Goal: Communication & Community: Connect with others

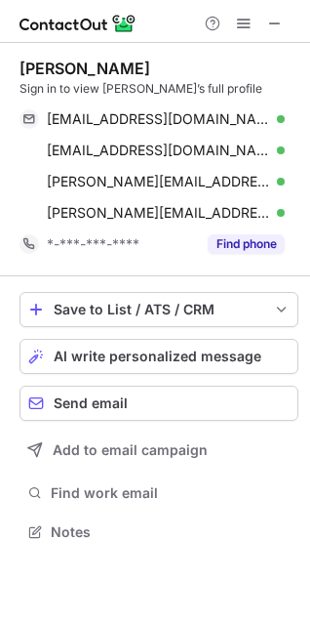
scroll to position [518, 310]
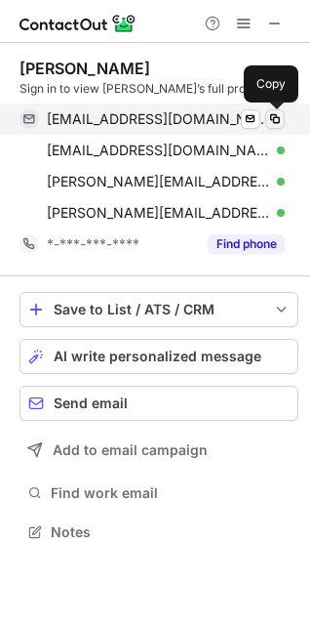
click at [276, 113] on span at bounding box center [275, 119] width 16 height 16
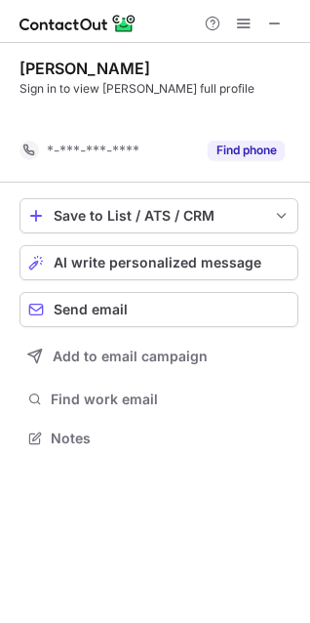
scroll to position [393, 310]
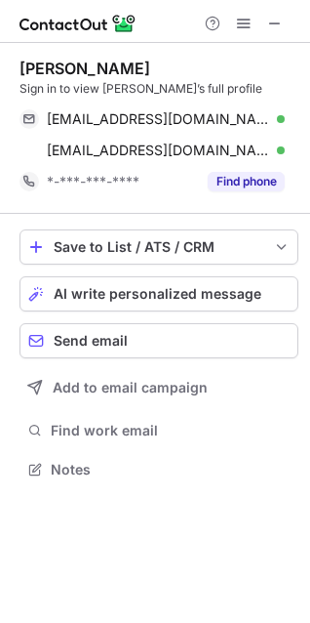
scroll to position [456, 310]
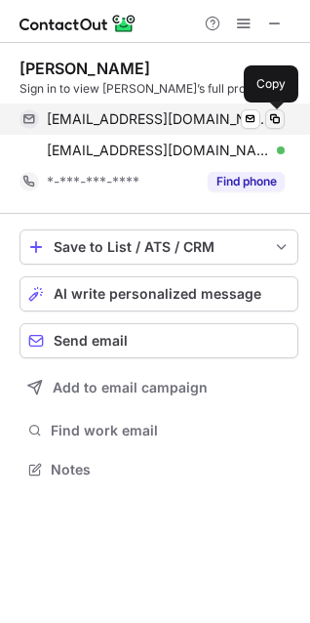
click at [277, 116] on span at bounding box center [275, 119] width 16 height 16
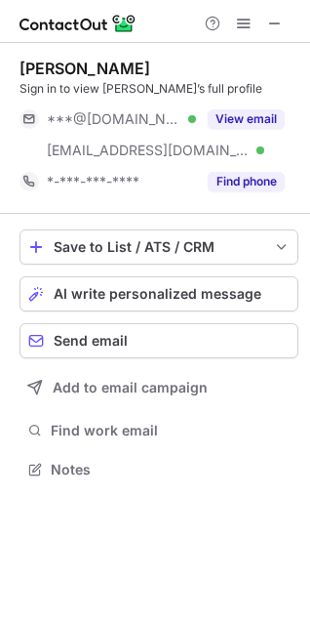
scroll to position [456, 310]
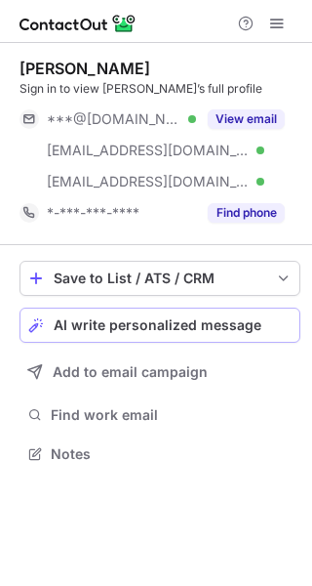
scroll to position [440, 312]
click at [157, 322] on span "AI write personalized message" at bounding box center [158, 325] width 208 height 16
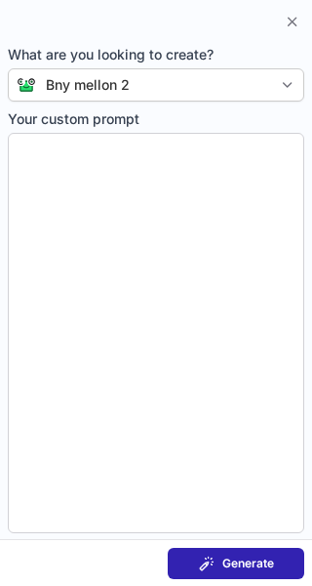
type textarea "**********"
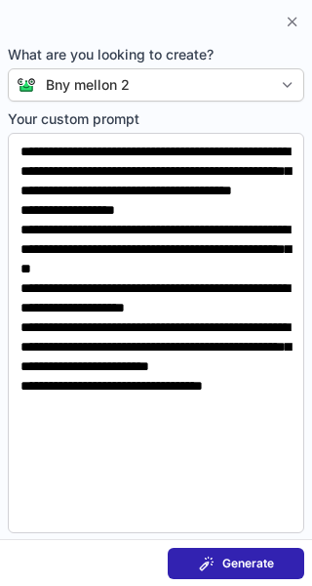
click at [272, 563] on span "Generate" at bounding box center [249, 563] width 52 height 16
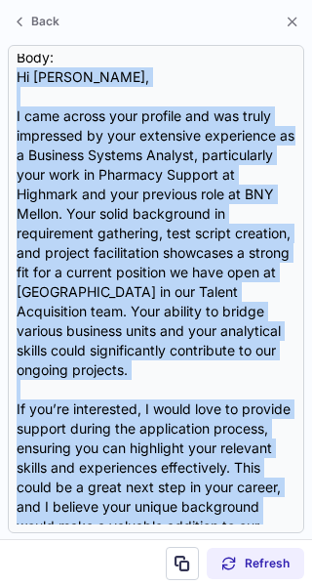
scroll to position [213, 0]
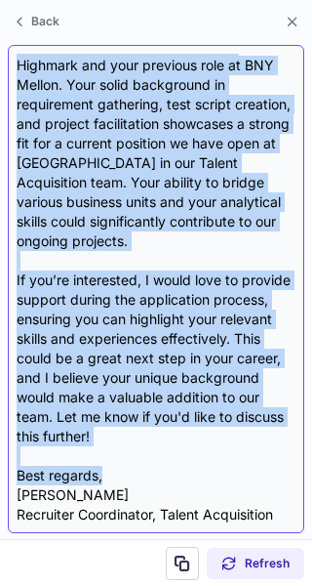
drag, startPoint x: 18, startPoint y: 139, endPoint x: 111, endPoint y: 456, distance: 330.8
click at [111, 456] on div "Subject: Exciting Opportunity at BNY Mellon Body: Hi Michele, I came across you…" at bounding box center [156, 289] width 279 height 470
copy div "Hi Michele, I came across your profile and was truly impressed by your extensiv…"
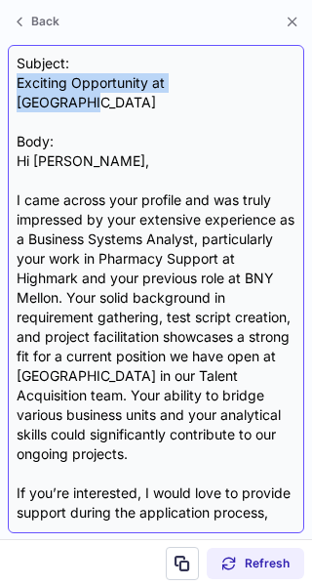
drag, startPoint x: 249, startPoint y: 79, endPoint x: 20, endPoint y: 87, distance: 228.5
click at [20, 87] on div "Subject: Exciting Opportunity at BNY Mellon Body: Hi Michele, I came across you…" at bounding box center [156, 289] width 279 height 470
drag, startPoint x: 20, startPoint y: 87, endPoint x: 190, endPoint y: 103, distance: 170.6
click at [190, 103] on div "Subject: Exciting Opportunity at BNY Mellon Body: Hi Michele, I came across you…" at bounding box center [156, 289] width 279 height 470
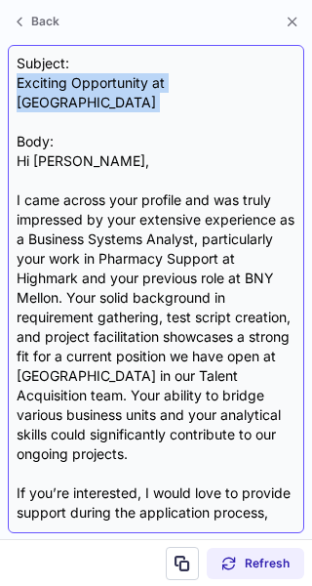
copy div "Exciting Opportunity at [GEOGRAPHIC_DATA]"
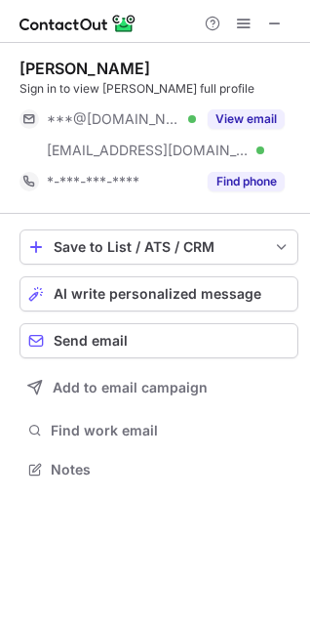
scroll to position [456, 310]
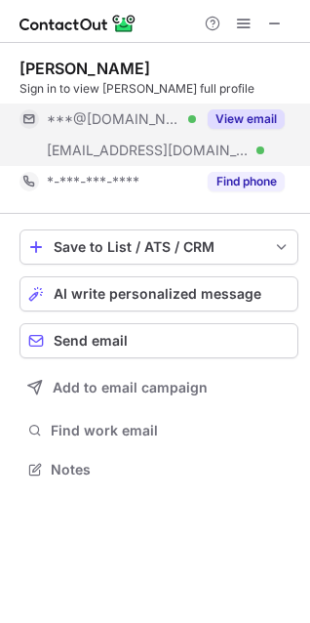
click at [260, 112] on button "View email" at bounding box center [246, 119] width 77 height 20
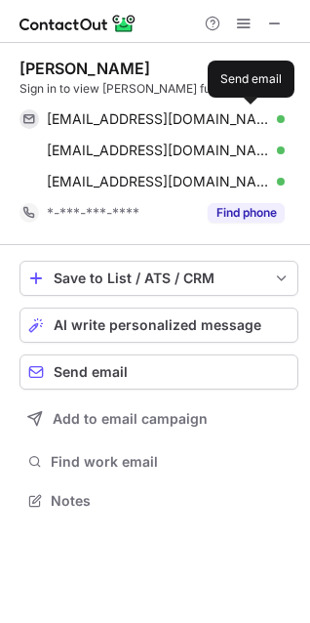
scroll to position [487, 310]
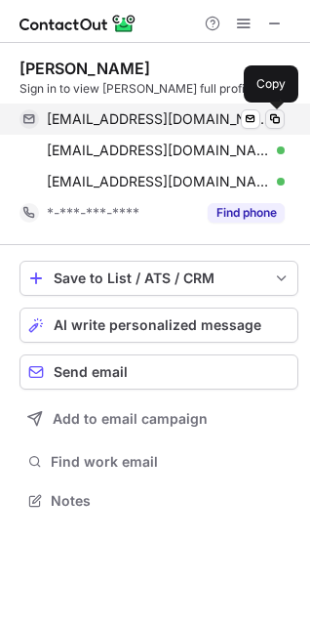
click at [277, 112] on span at bounding box center [275, 119] width 16 height 16
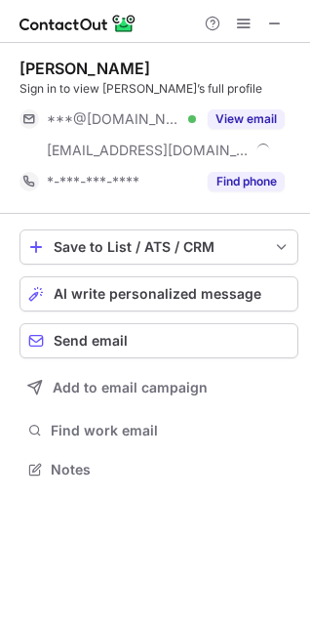
scroll to position [456, 310]
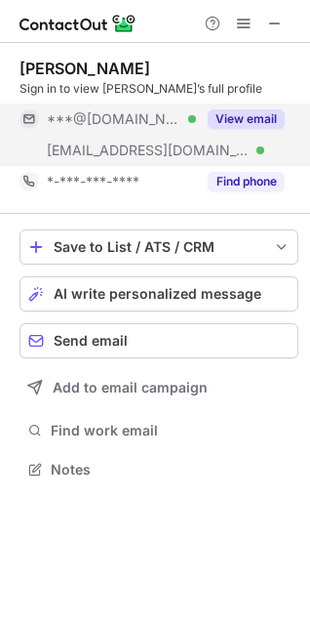
click at [236, 122] on button "View email" at bounding box center [246, 119] width 77 height 20
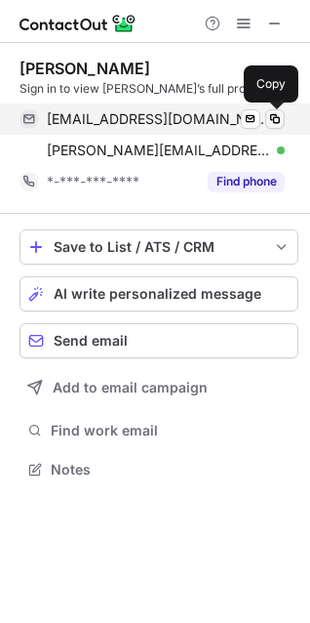
click at [281, 120] on span at bounding box center [275, 119] width 16 height 16
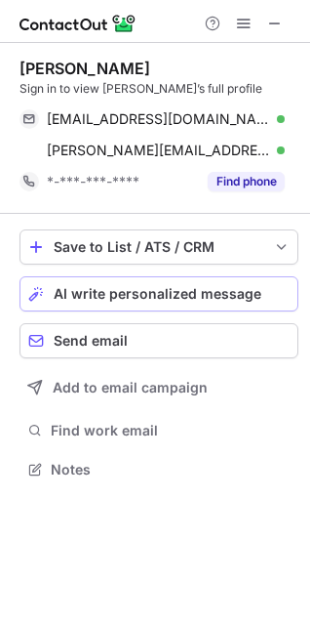
click at [87, 297] on span "AI write personalized message" at bounding box center [158, 294] width 208 height 16
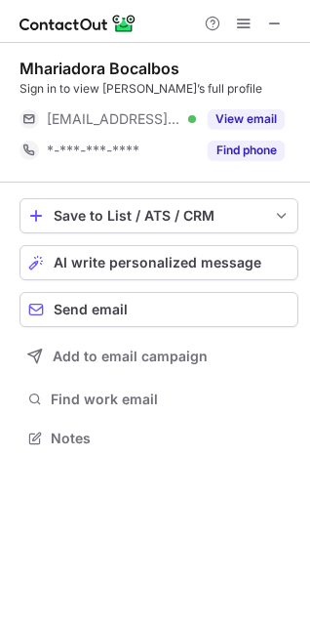
scroll to position [425, 310]
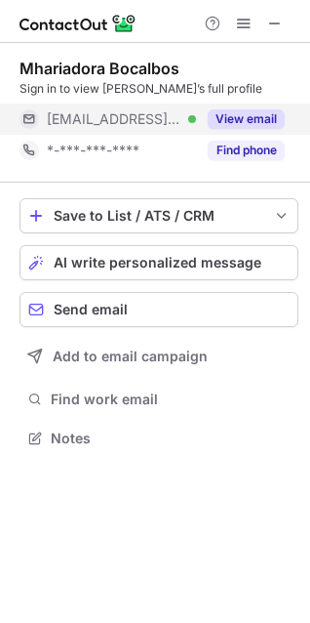
click at [252, 110] on button "View email" at bounding box center [246, 119] width 77 height 20
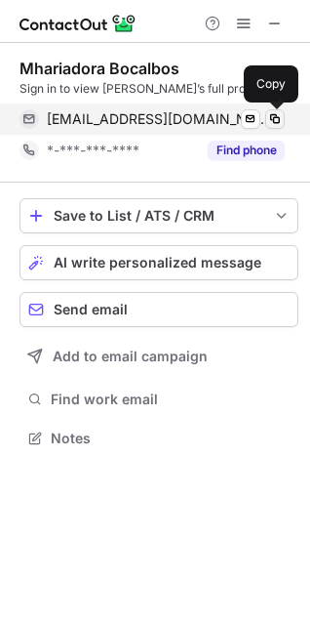
click at [277, 113] on span at bounding box center [275, 119] width 16 height 16
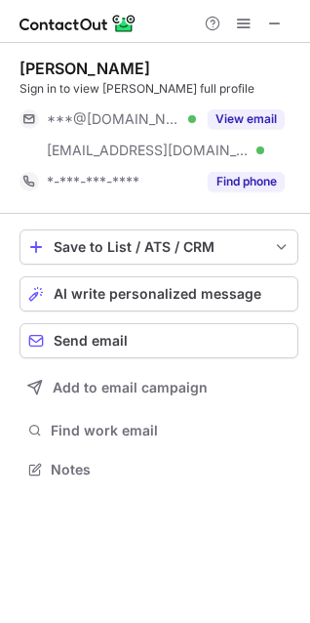
scroll to position [456, 310]
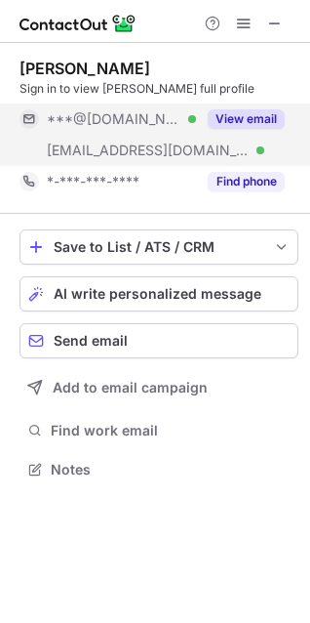
click at [219, 116] on button "View email" at bounding box center [246, 119] width 77 height 20
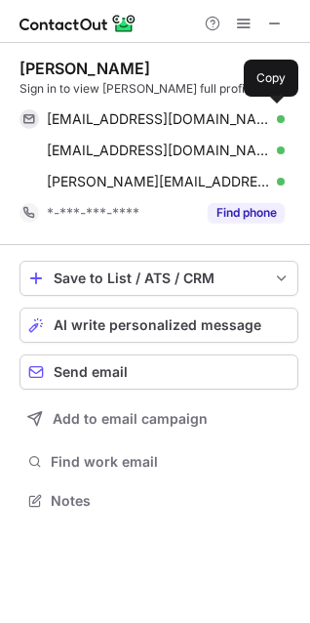
scroll to position [487, 310]
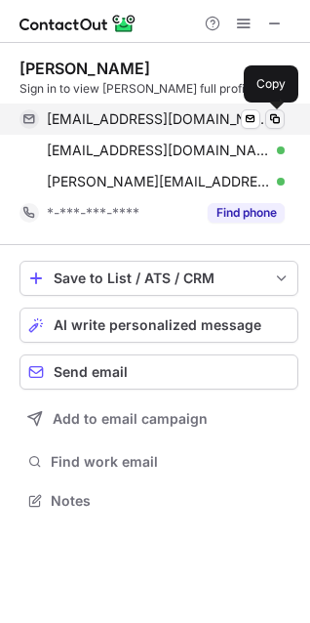
click at [282, 117] on span at bounding box center [275, 119] width 16 height 16
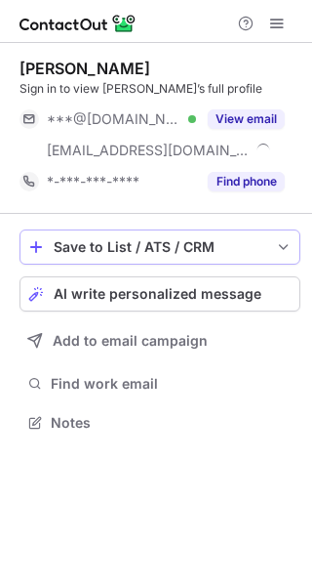
scroll to position [409, 312]
click at [181, 287] on span "AI write personalized message" at bounding box center [158, 294] width 208 height 16
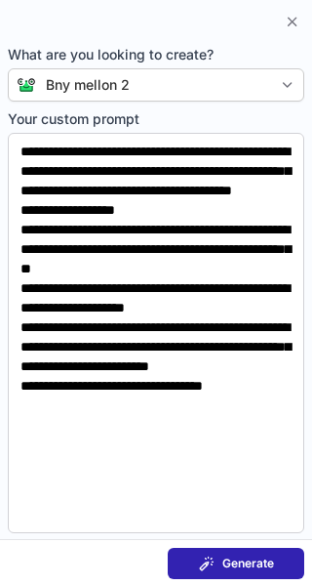
click at [238, 555] on span "Generate" at bounding box center [249, 563] width 52 height 16
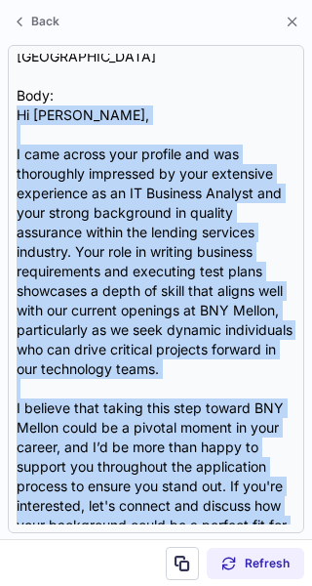
scroll to position [154, 0]
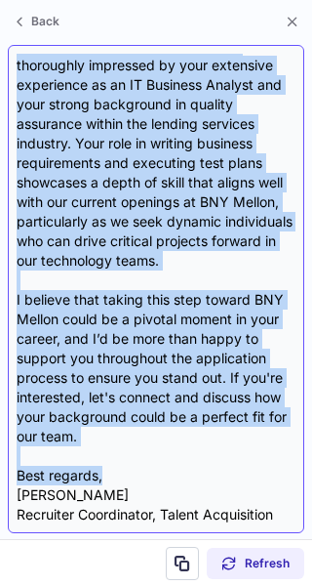
drag, startPoint x: 21, startPoint y: 140, endPoint x: 102, endPoint y: 460, distance: 330.0
click at [102, 460] on div "Subject: Exciting Opportunity at BNY Mellon Body: Hi [PERSON_NAME], I came acro…" at bounding box center [156, 289] width 279 height 470
copy div "Hi [PERSON_NAME], I came across your profile and was thoroughly impressed by yo…"
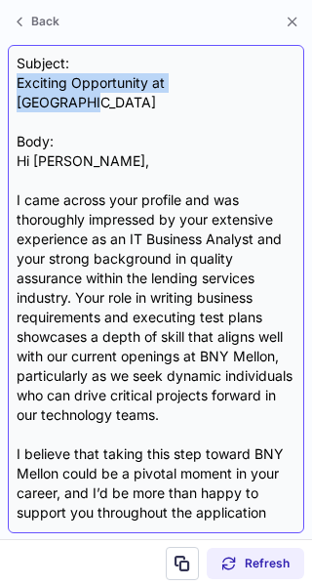
drag, startPoint x: 264, startPoint y: 80, endPoint x: 19, endPoint y: 87, distance: 245.1
click at [19, 87] on div "Subject: Exciting Opportunity at BNY Mellon Body: Hi [PERSON_NAME], I came acro…" at bounding box center [156, 289] width 279 height 470
copy div "Exciting Opportunity at BNY Mellon"
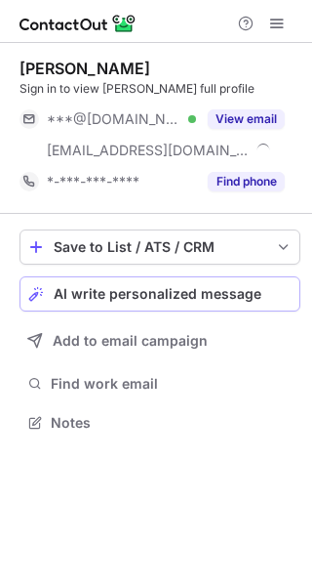
scroll to position [409, 312]
click at [203, 298] on span "AI write personalized message" at bounding box center [158, 294] width 208 height 16
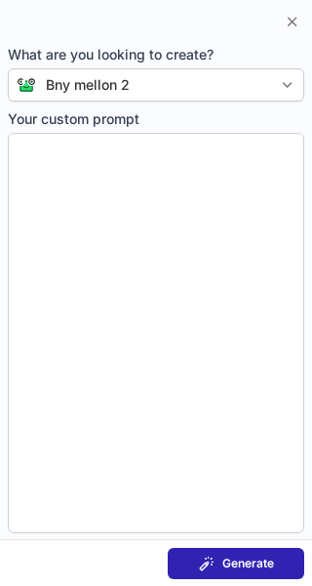
type textarea "**********"
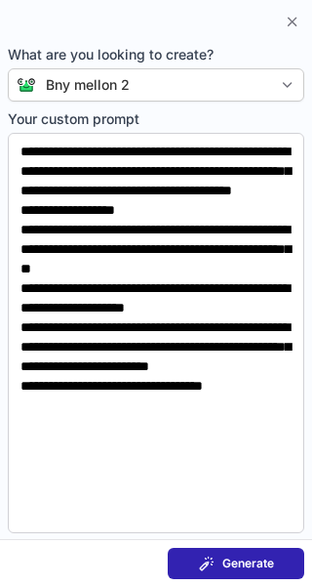
click at [238, 570] on span "Generate" at bounding box center [249, 563] width 52 height 16
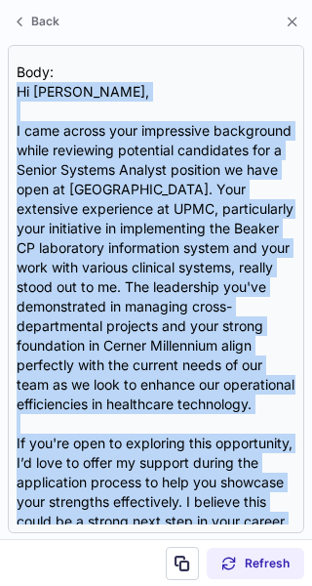
scroll to position [252, 0]
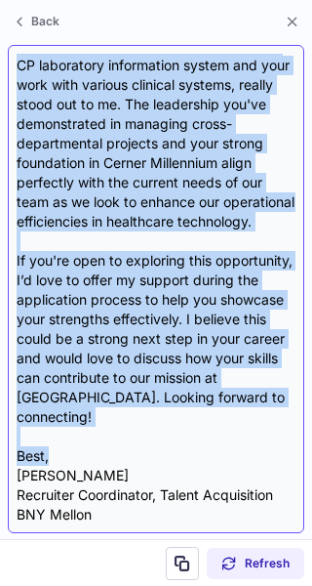
drag, startPoint x: 20, startPoint y: 142, endPoint x: 111, endPoint y: 458, distance: 329.3
click at [111, 458] on div "Subject: Exciting Opportunity at BNY Mellon Body: Hi Brennan, I came across you…" at bounding box center [156, 289] width 279 height 470
copy div "Hi Brennan, I came across your impressive background while reviewing potential …"
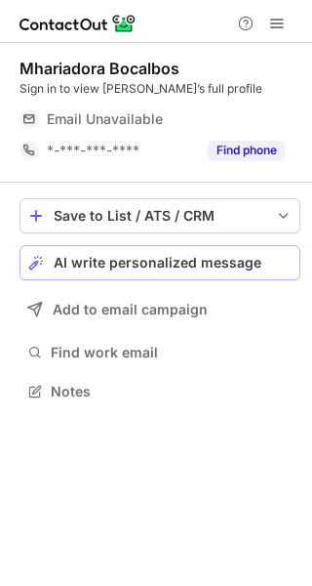
scroll to position [378, 312]
click at [161, 265] on span "AI write personalized message" at bounding box center [158, 263] width 208 height 16
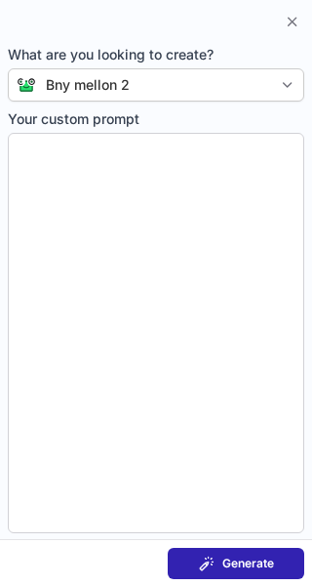
type textarea "**********"
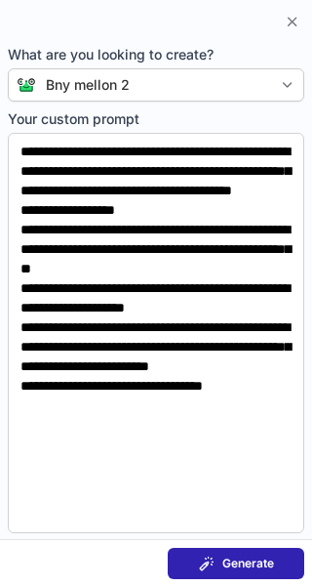
click at [201, 552] on button "Generate" at bounding box center [236, 563] width 137 height 31
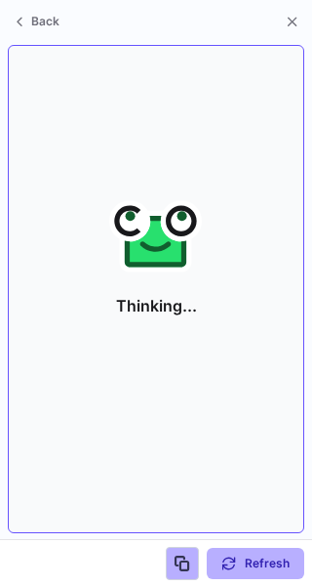
scroll to position [347, 312]
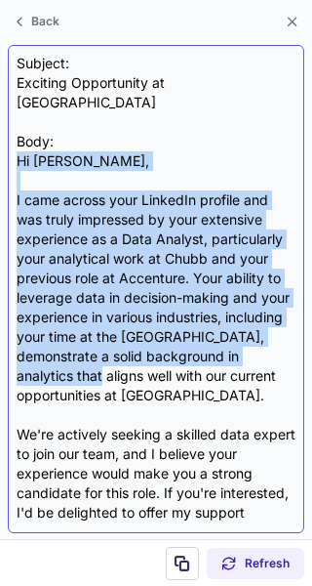
drag, startPoint x: 20, startPoint y: 143, endPoint x: 95, endPoint y: 354, distance: 224.4
click at [95, 354] on div "Subject: Exciting Opportunity at BNY Mellon Body: Hi Mhariadora, I came across …" at bounding box center [156, 289] width 279 height 470
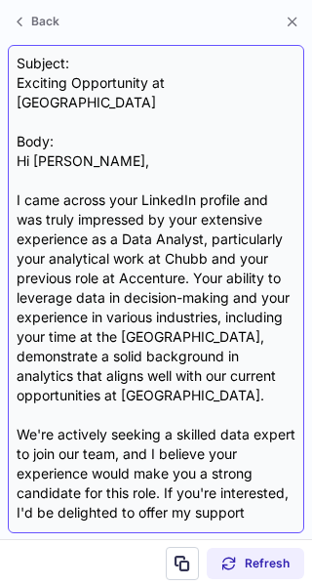
click at [157, 130] on div "Subject: Exciting Opportunity at BNY Mellon Body: Hi Mhariadora, I came across …" at bounding box center [156, 289] width 279 height 470
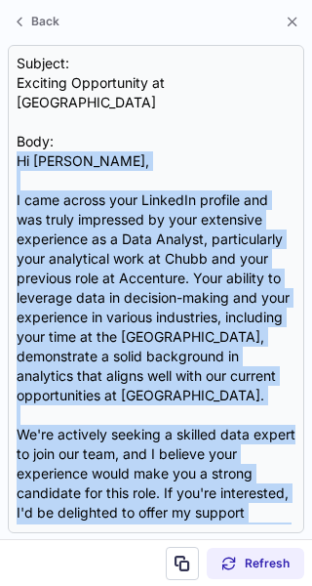
scroll to position [154, 0]
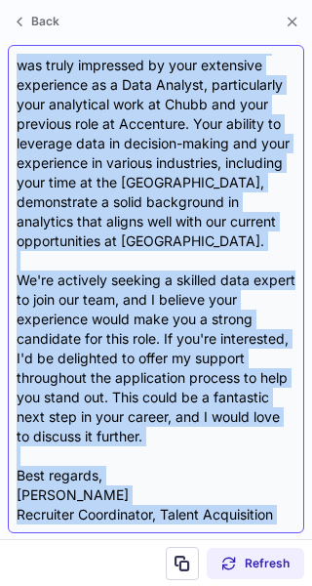
drag, startPoint x: 21, startPoint y: 142, endPoint x: 102, endPoint y: 509, distance: 375.8
click at [102, 509] on div "Subject: Exciting Opportunity at BNY Mellon Body: Hi Mhariadora, I came across …" at bounding box center [156, 289] width 279 height 470
copy div "Hi Mhariadora, I came across your LinkedIn profile and was truly impressed by y…"
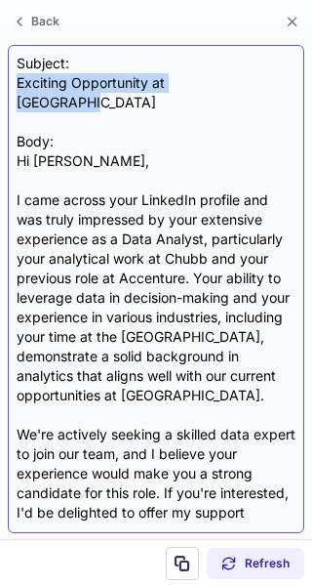
drag, startPoint x: 253, startPoint y: 91, endPoint x: 16, endPoint y: 85, distance: 237.3
click at [16, 85] on div "Subject: Exciting Opportunity at BNY Mellon Body: Hi Mhariadora, I came across …" at bounding box center [156, 289] width 297 height 488
copy div "Exciting Opportunity at [GEOGRAPHIC_DATA]"
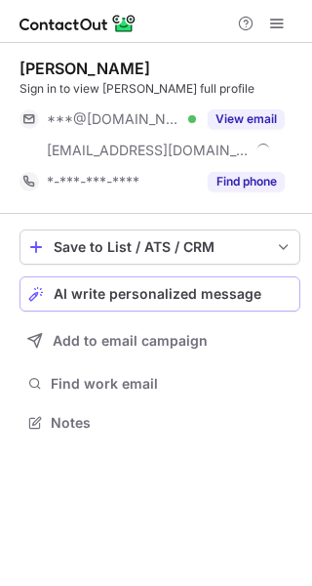
scroll to position [409, 312]
click at [155, 291] on span "AI write personalized message" at bounding box center [158, 294] width 208 height 16
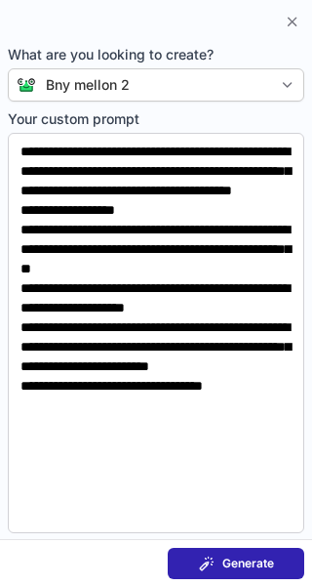
click at [198, 571] on button "Generate" at bounding box center [236, 563] width 137 height 31
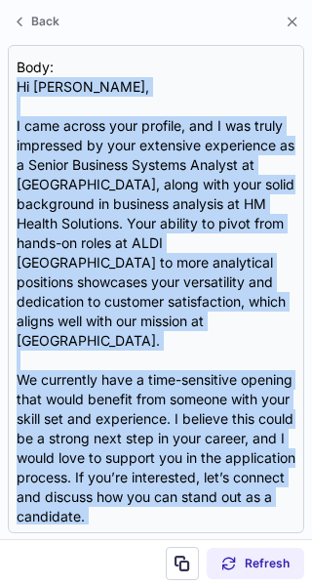
scroll to position [135, 0]
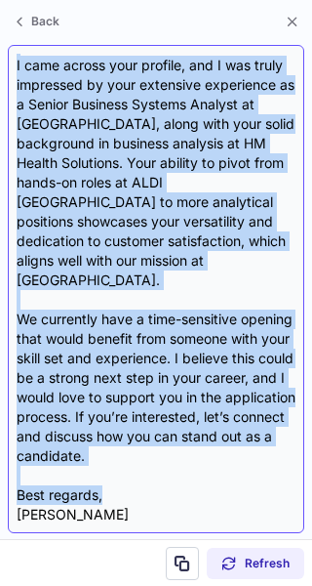
drag, startPoint x: 17, startPoint y: 140, endPoint x: 123, endPoint y: 448, distance: 326.3
click at [123, 448] on div "Subject: Exciting Opportunity at BNY Mellon Body: Hi [PERSON_NAME], I came acro…" at bounding box center [156, 289] width 279 height 470
copy div "Hi [PERSON_NAME], I came across your profile, and I was truly impressed by your…"
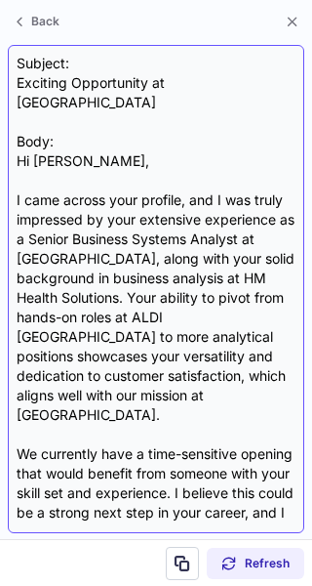
click at [256, 75] on div "Subject: Exciting Opportunity at BNY Mellon Body: Hi [PERSON_NAME], I came acro…" at bounding box center [156, 289] width 279 height 470
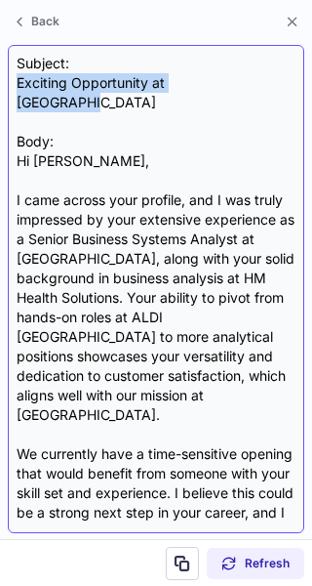
drag, startPoint x: 243, startPoint y: 80, endPoint x: 20, endPoint y: 90, distance: 223.7
click at [20, 90] on div "Subject: Exciting Opportunity at BNY Mellon Body: Hi [PERSON_NAME], I came acro…" at bounding box center [156, 289] width 279 height 470
copy div "Exciting Opportunity at [GEOGRAPHIC_DATA]"
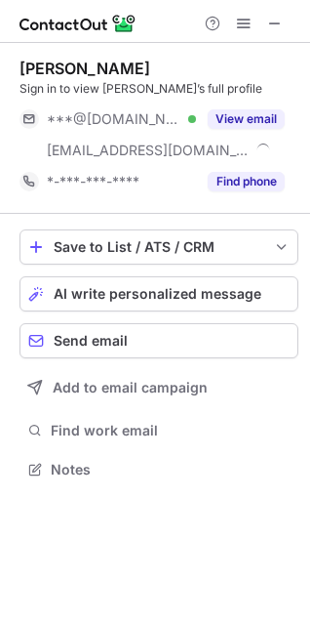
scroll to position [456, 310]
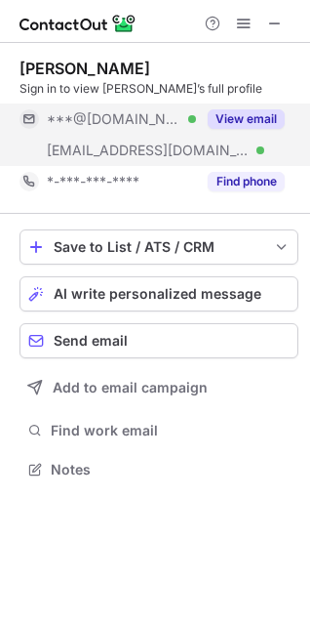
click at [226, 116] on button "View email" at bounding box center [246, 119] width 77 height 20
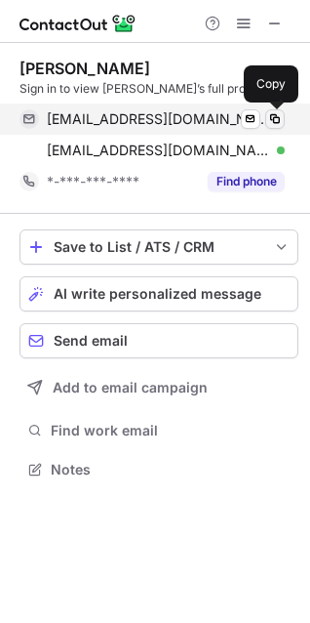
click at [280, 116] on span at bounding box center [275, 119] width 16 height 16
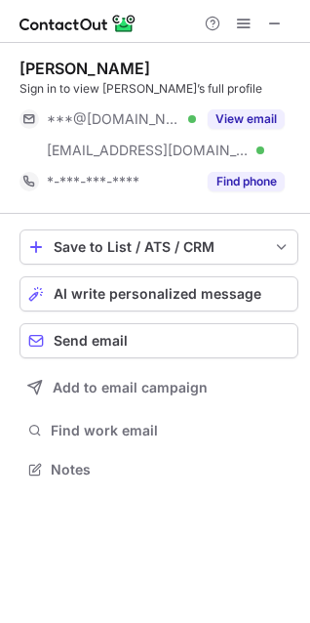
scroll to position [456, 310]
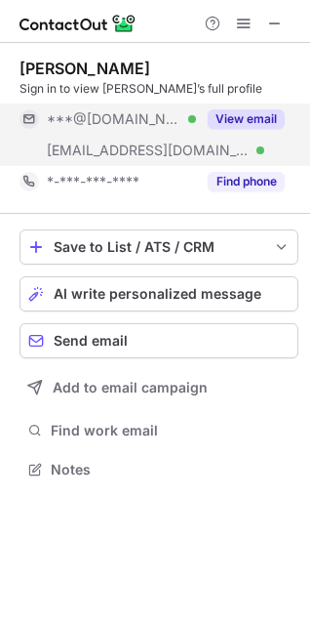
click at [250, 118] on button "View email" at bounding box center [246, 119] width 77 height 20
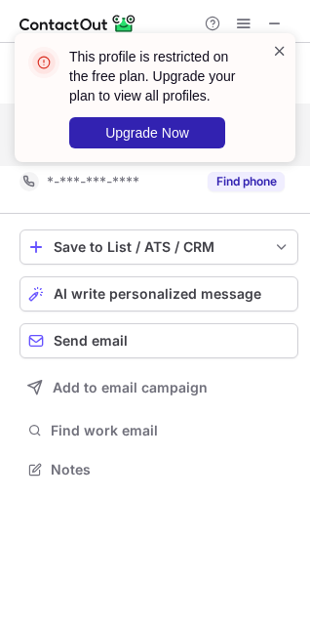
click at [280, 46] on span at bounding box center [280, 51] width 16 height 20
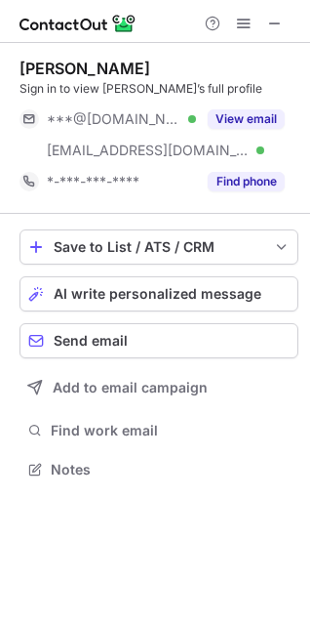
scroll to position [456, 310]
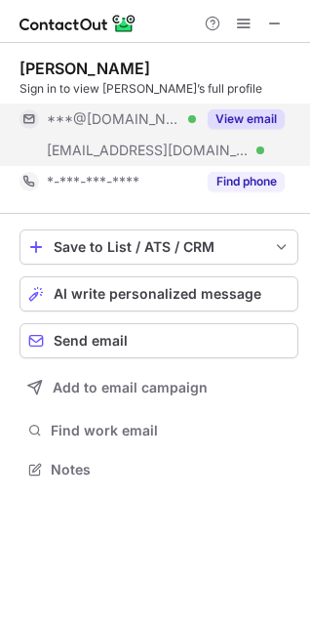
click at [256, 124] on button "View email" at bounding box center [246, 119] width 77 height 20
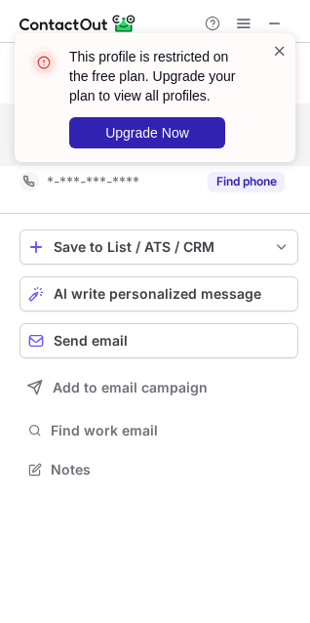
click at [276, 57] on span at bounding box center [280, 51] width 16 height 20
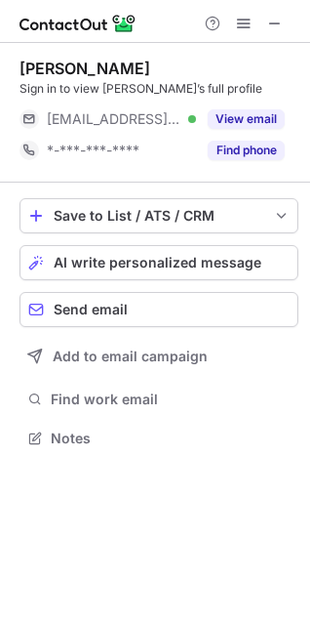
scroll to position [425, 310]
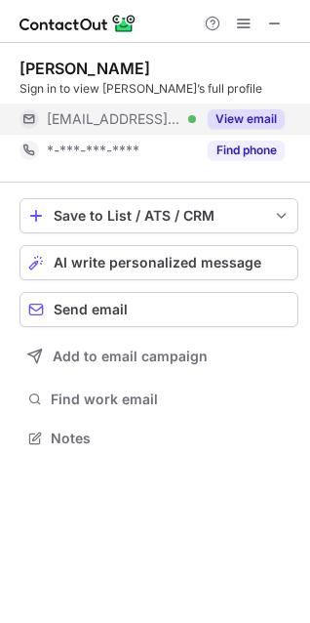
click at [253, 116] on button "View email" at bounding box center [246, 119] width 77 height 20
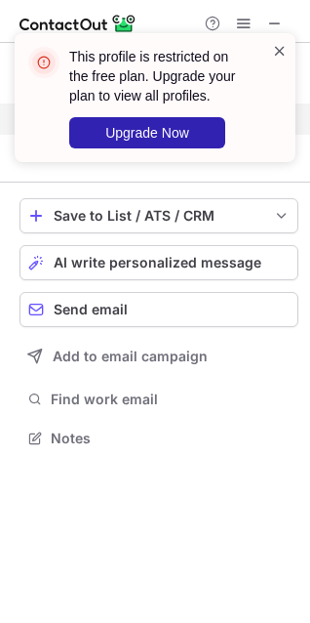
click at [274, 53] on span at bounding box center [280, 51] width 16 height 20
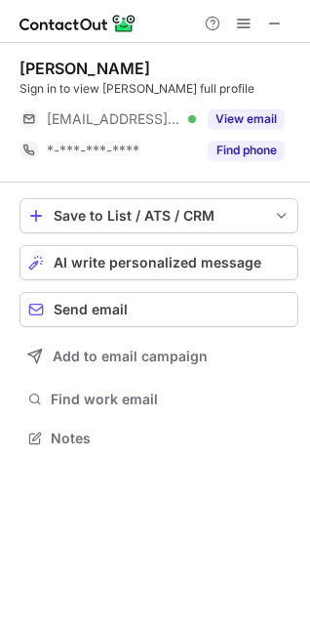
scroll to position [425, 310]
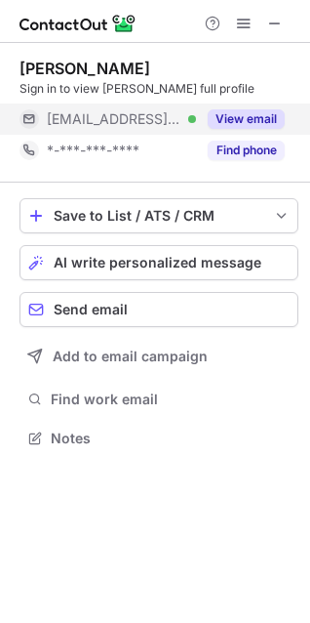
click at [239, 120] on button "View email" at bounding box center [246, 119] width 77 height 20
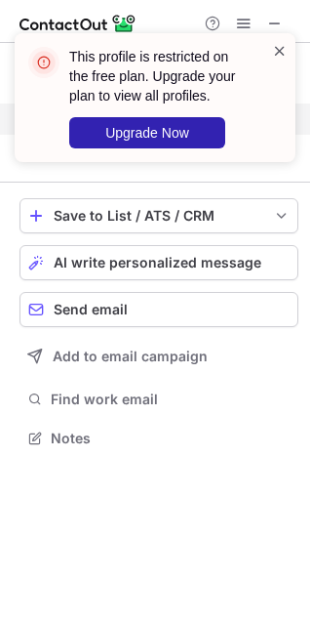
click at [275, 48] on span at bounding box center [280, 51] width 16 height 20
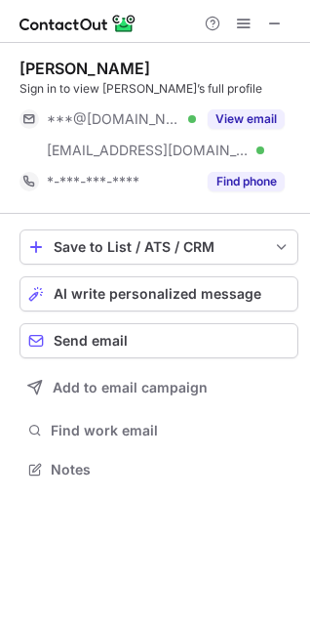
scroll to position [456, 310]
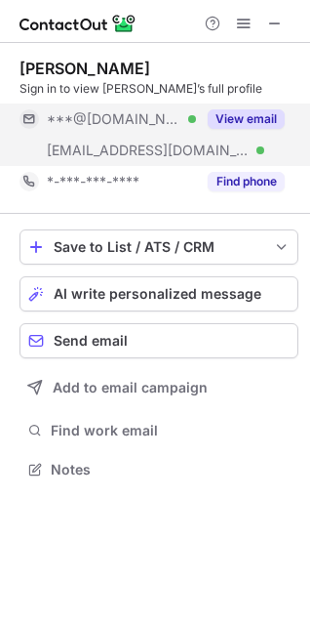
click at [242, 121] on button "View email" at bounding box center [246, 119] width 77 height 20
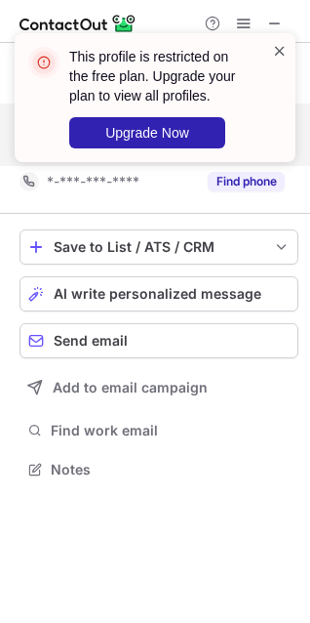
click at [278, 53] on span at bounding box center [280, 51] width 16 height 20
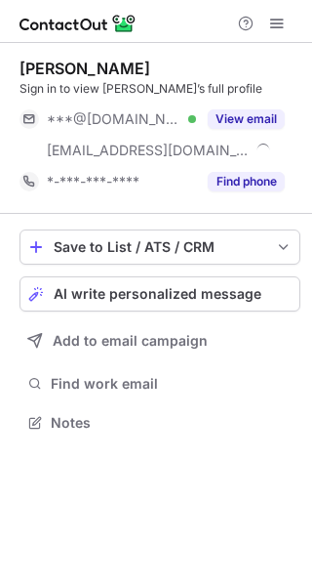
scroll to position [409, 312]
click at [181, 298] on span "AI write personalized message" at bounding box center [158, 294] width 208 height 16
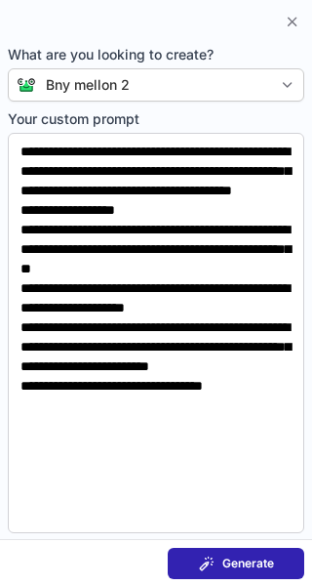
click at [266, 559] on span "Generate" at bounding box center [249, 563] width 52 height 16
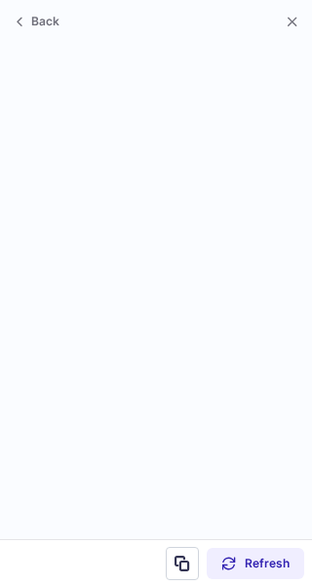
click at [88, 72] on div at bounding box center [156, 289] width 297 height 488
click at [300, 18] on span at bounding box center [293, 22] width 16 height 16
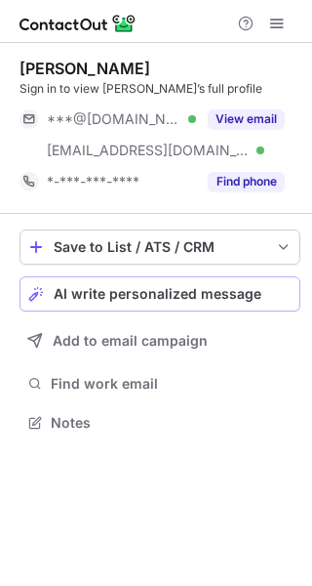
click at [154, 304] on button "AI write personalized message" at bounding box center [160, 293] width 281 height 35
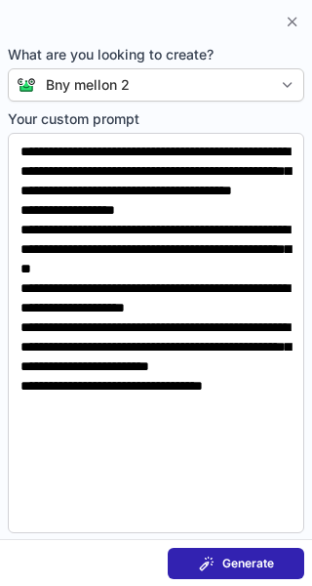
click at [224, 571] on button "Generate" at bounding box center [236, 563] width 137 height 31
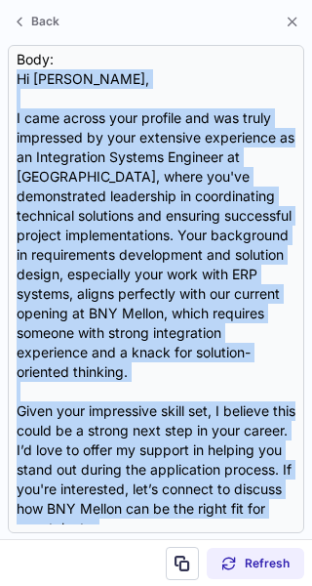
scroll to position [174, 0]
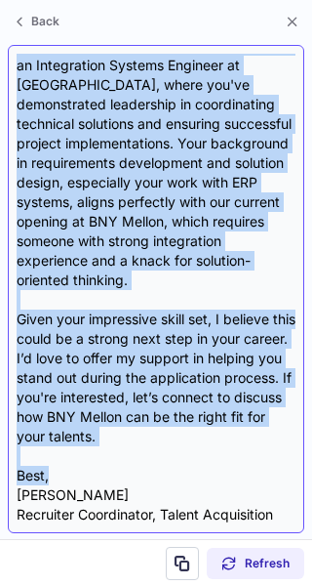
drag, startPoint x: 20, startPoint y: 140, endPoint x: 119, endPoint y: 448, distance: 324.1
click at [119, 448] on div "Subject: Exciting Opportunity at BNY Mellon Body: Hi Robert, I came across your…" at bounding box center [156, 289] width 279 height 470
copy div "Hi Robert, I came across your profile and was truly impressed by your extensive…"
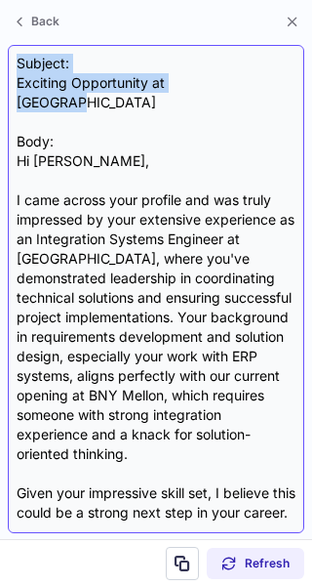
drag, startPoint x: 250, startPoint y: 72, endPoint x: 230, endPoint y: 79, distance: 20.7
click at [230, 79] on div "Subject: Exciting Opportunity at BNY Mellon Body: Hi Robert, I came across your…" at bounding box center [156, 289] width 279 height 470
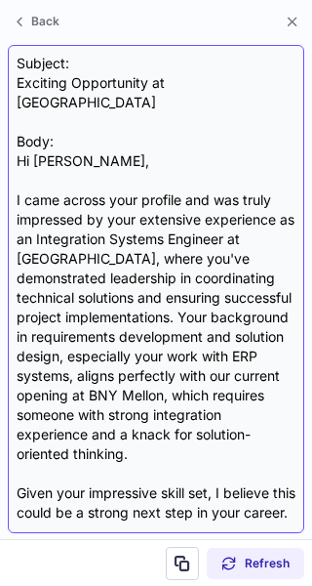
click at [252, 79] on div "Subject: Exciting Opportunity at BNY Mellon Body: Hi Robert, I came across your…" at bounding box center [156, 289] width 279 height 470
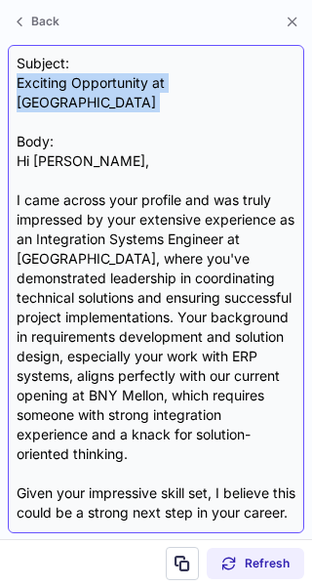
drag, startPoint x: 252, startPoint y: 79, endPoint x: 36, endPoint y: 89, distance: 215.9
click at [36, 89] on div "Subject: Exciting Opportunity at BNY Mellon Body: Hi Robert, I came across your…" at bounding box center [156, 289] width 279 height 470
copy div "Exciting Opportunity at BNY Mellon"
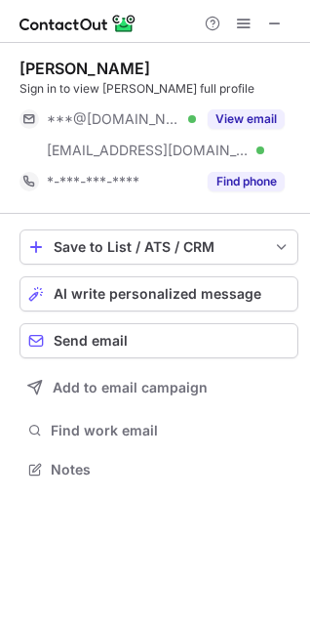
scroll to position [456, 310]
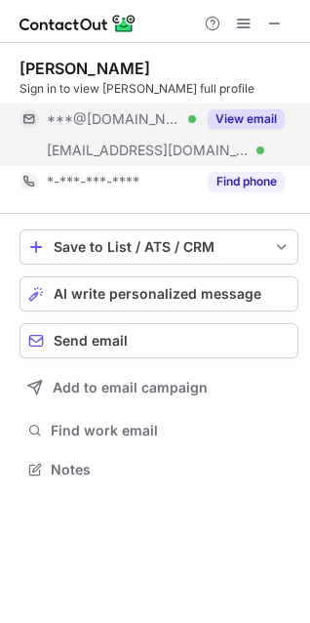
click at [252, 109] on button "View email" at bounding box center [246, 119] width 77 height 20
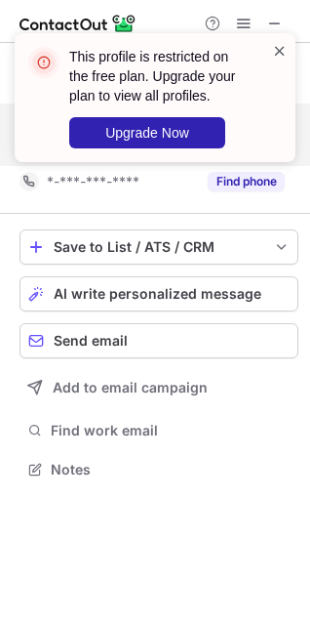
click at [282, 49] on span at bounding box center [280, 51] width 16 height 20
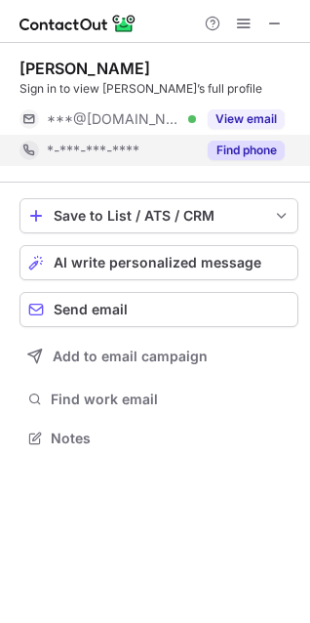
scroll to position [425, 310]
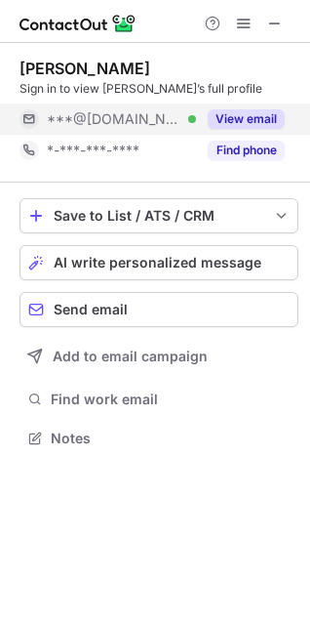
click at [254, 114] on button "View email" at bounding box center [246, 119] width 77 height 20
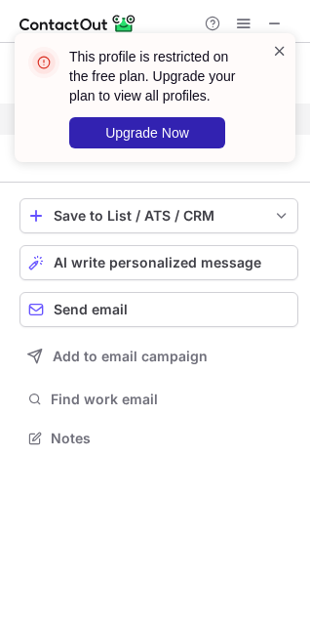
click at [279, 54] on span at bounding box center [280, 51] width 16 height 20
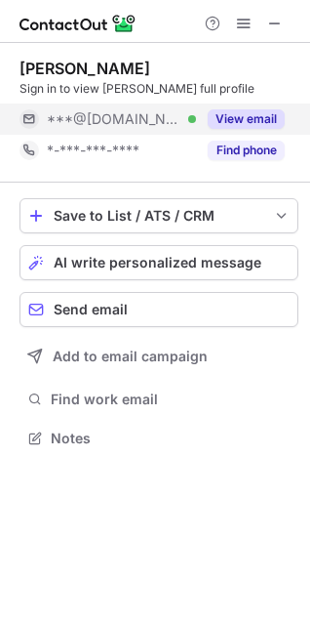
scroll to position [425, 310]
click at [267, 117] on button "View email" at bounding box center [246, 119] width 77 height 20
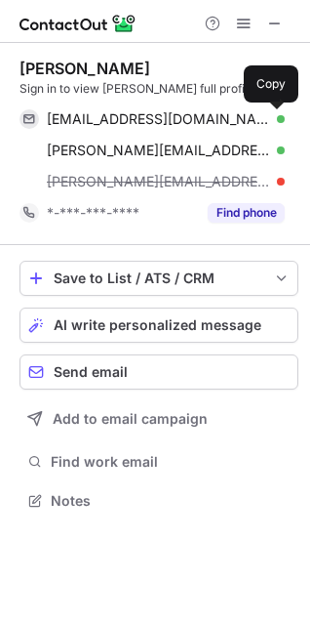
scroll to position [487, 310]
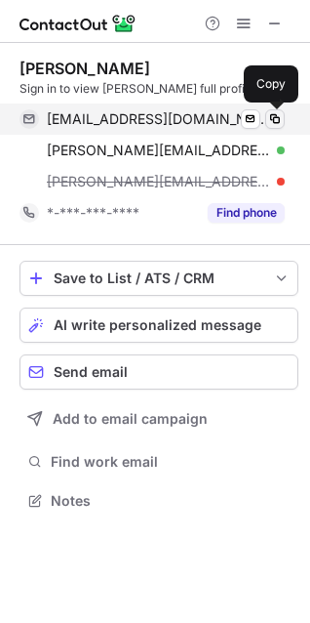
click at [282, 124] on span at bounding box center [275, 119] width 16 height 16
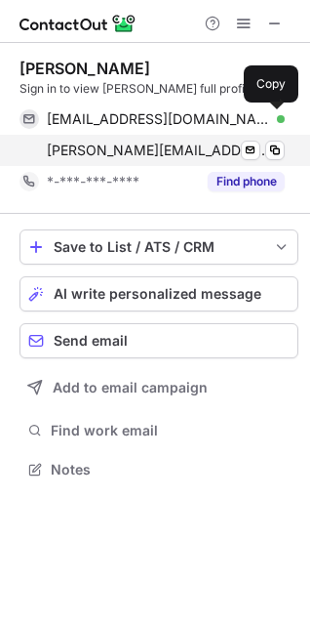
scroll to position [456, 310]
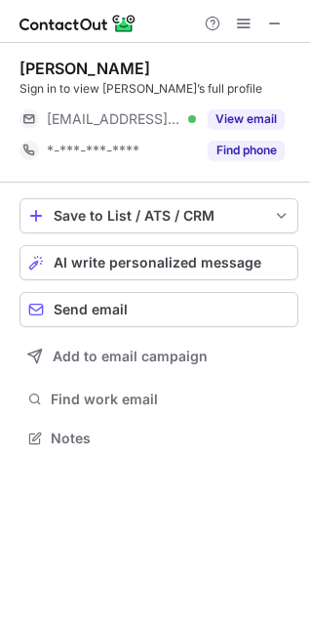
scroll to position [425, 310]
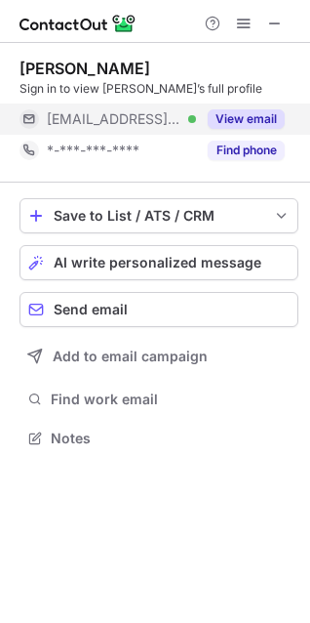
click at [224, 112] on button "View email" at bounding box center [246, 119] width 77 height 20
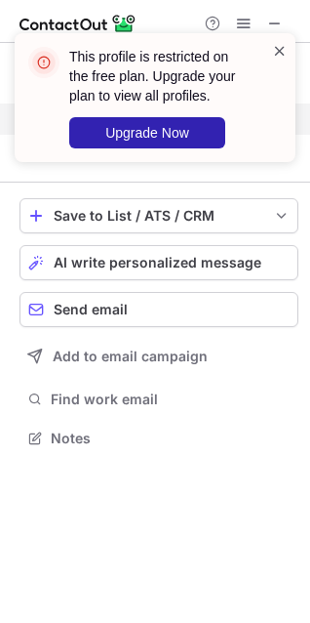
click at [278, 48] on span at bounding box center [280, 51] width 16 height 20
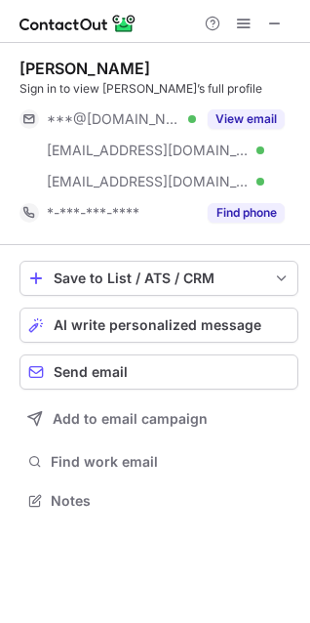
scroll to position [487, 310]
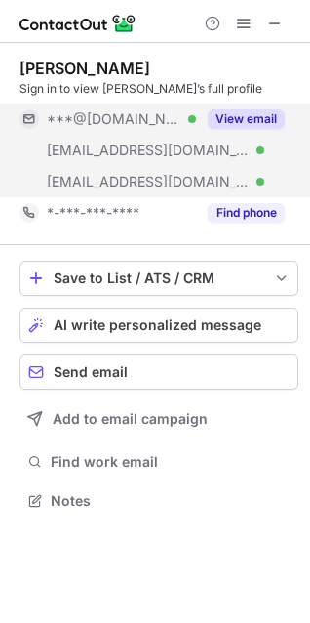
click at [254, 111] on button "View email" at bounding box center [246, 119] width 77 height 20
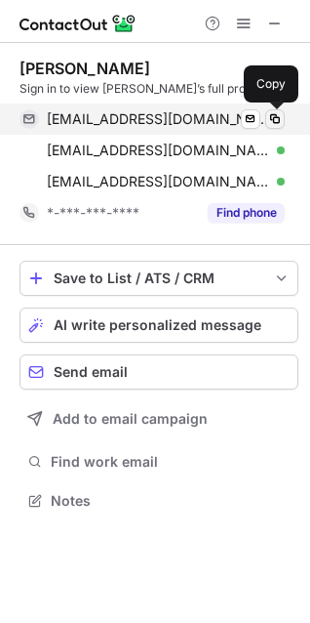
click at [274, 119] on span at bounding box center [275, 119] width 16 height 16
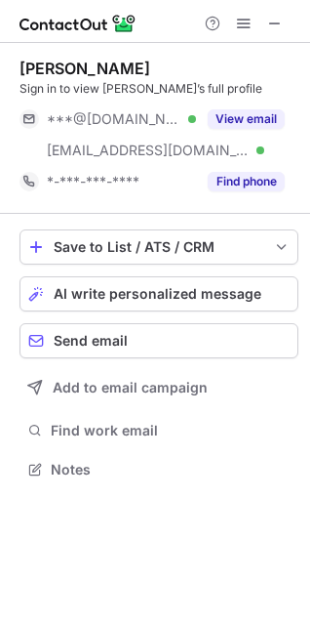
scroll to position [456, 310]
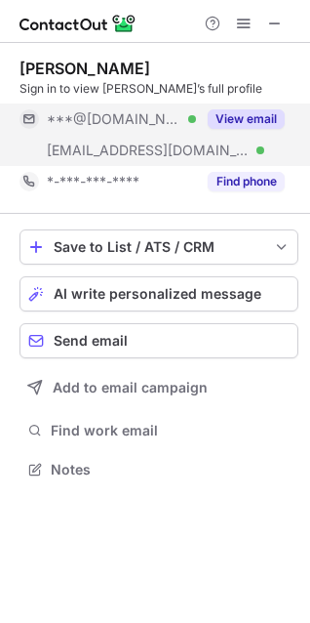
click at [241, 106] on div "View email" at bounding box center [240, 118] width 89 height 31
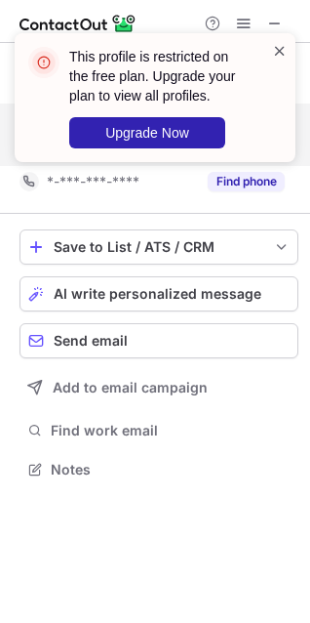
click at [284, 59] on span at bounding box center [280, 51] width 16 height 20
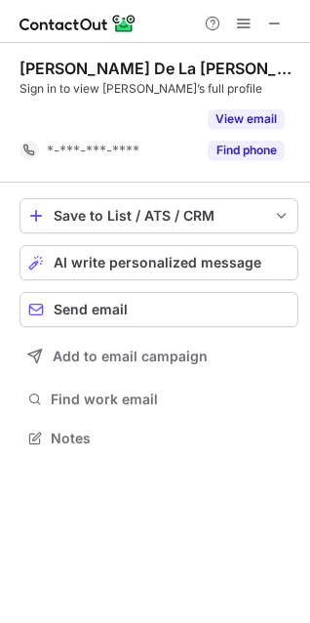
scroll to position [393, 310]
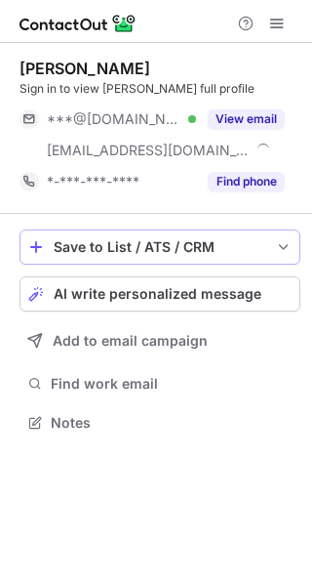
scroll to position [409, 312]
click at [182, 300] on span "AI write personalized message" at bounding box center [158, 294] width 208 height 16
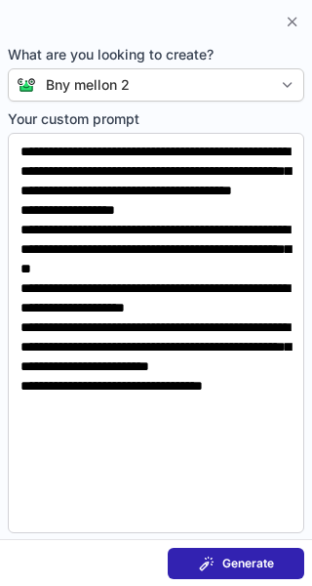
click at [224, 564] on span "Generate" at bounding box center [249, 563] width 52 height 16
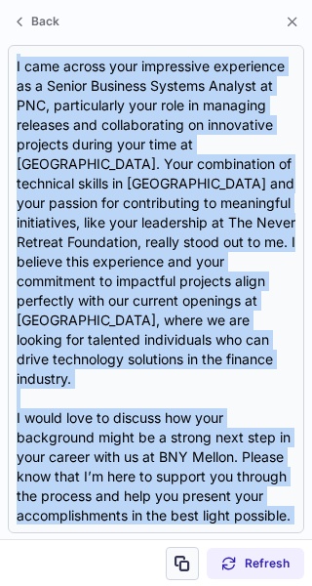
scroll to position [232, 0]
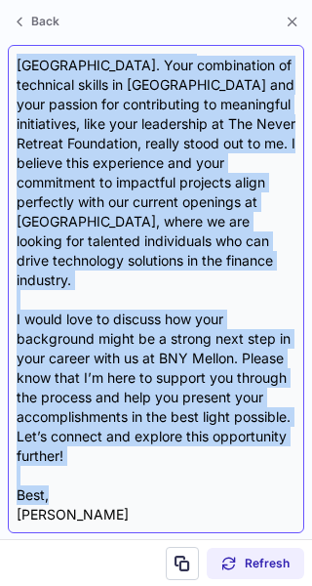
drag, startPoint x: 20, startPoint y: 139, endPoint x: 72, endPoint y: 455, distance: 320.6
click at [72, 455] on div "Subject: Exciting Opportunity at BNY Mellon Body: Hi Shannon, I came across you…" at bounding box center [156, 289] width 279 height 470
copy div "Hi Shannon, I came across your impressive experience as a Senior Business Syste…"
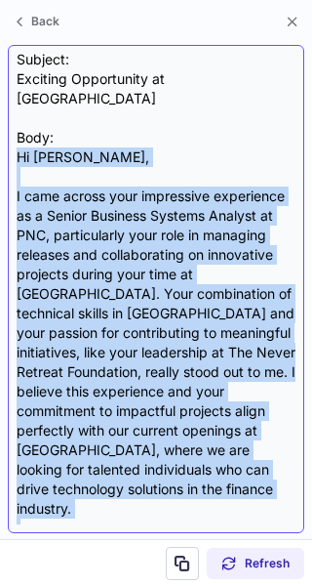
scroll to position [0, 0]
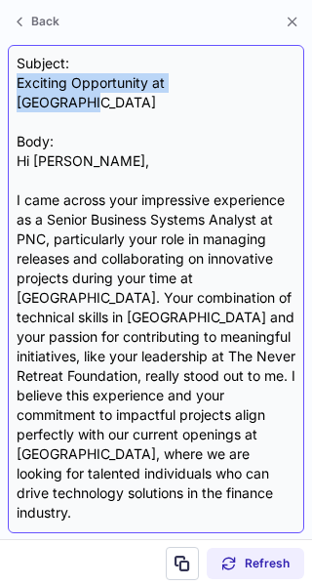
drag, startPoint x: 247, startPoint y: 75, endPoint x: 19, endPoint y: 87, distance: 228.7
click at [19, 87] on div "Subject: Exciting Opportunity at BNY Mellon Body: Hi Shannon, I came across you…" at bounding box center [156, 289] width 279 height 470
copy div "Exciting Opportunity at BNY Mellon"
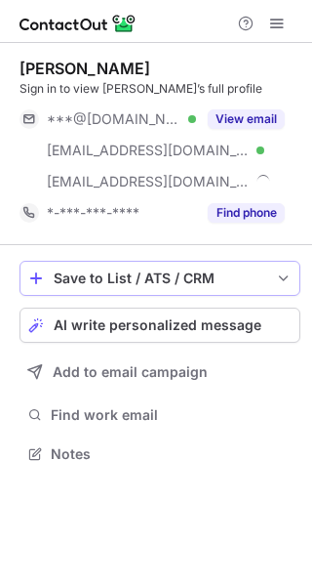
scroll to position [440, 312]
click at [184, 322] on span "AI write personalized message" at bounding box center [158, 325] width 208 height 16
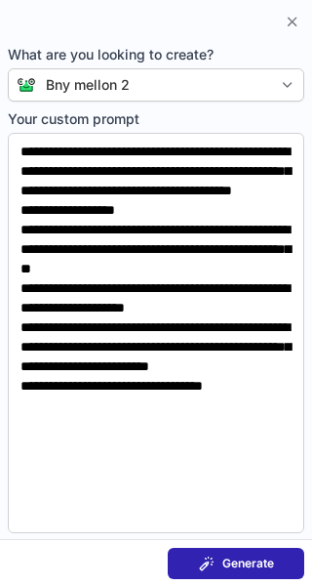
click at [254, 559] on span "Generate" at bounding box center [249, 563] width 52 height 16
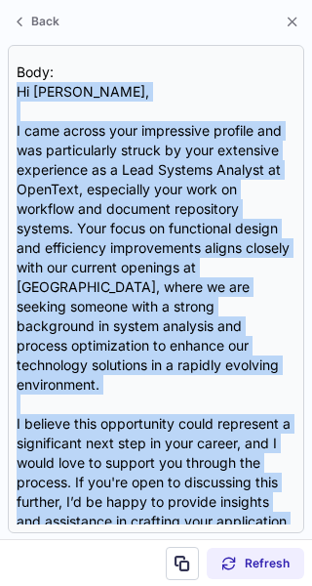
scroll to position [174, 0]
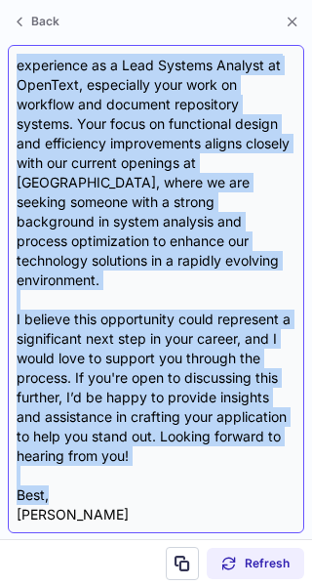
drag, startPoint x: 17, startPoint y: 143, endPoint x: 73, endPoint y: 454, distance: 315.5
click at [73, 454] on div "Subject: Exciting Opportunity at BNY Mellon Body: Hi Brandi, I came across your…" at bounding box center [156, 289] width 279 height 470
copy div "Hi Brandi, I came across your impressive profile and was particularly struck by…"
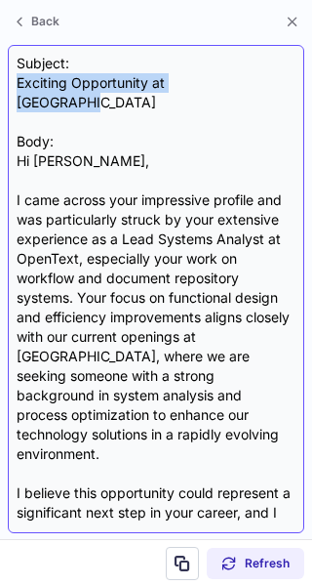
drag, startPoint x: 250, startPoint y: 74, endPoint x: 16, endPoint y: 80, distance: 234.3
click at [16, 80] on div "Subject: Exciting Opportunity at BNY Mellon Body: Hi Brandi, I came across your…" at bounding box center [156, 289] width 297 height 488
copy div "Exciting Opportunity at BNY Mellon"
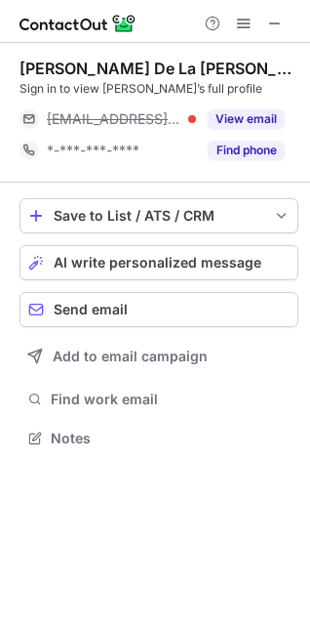
scroll to position [425, 310]
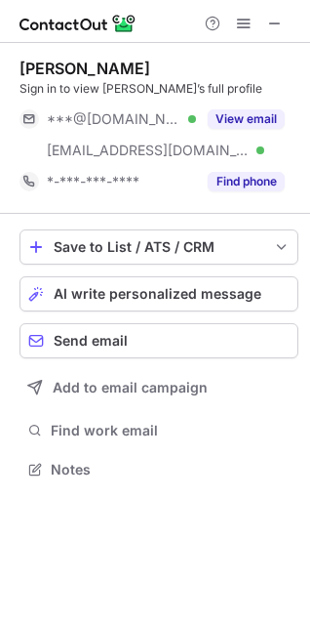
scroll to position [456, 310]
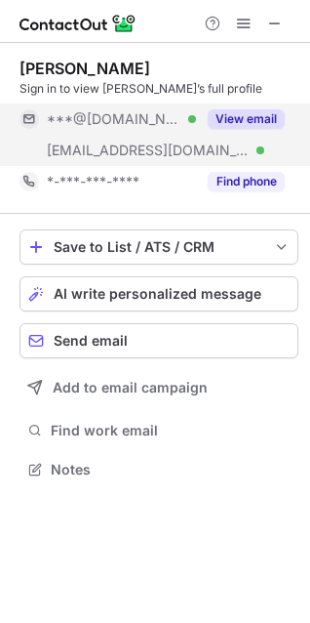
click at [280, 117] on button "View email" at bounding box center [246, 119] width 77 height 20
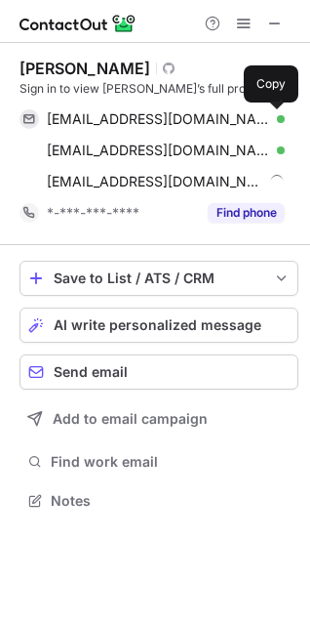
scroll to position [487, 310]
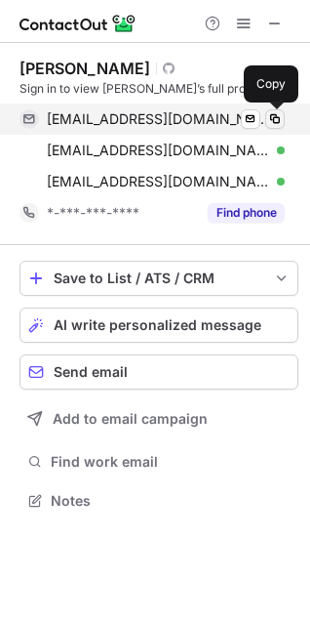
click at [280, 121] on span at bounding box center [275, 119] width 16 height 16
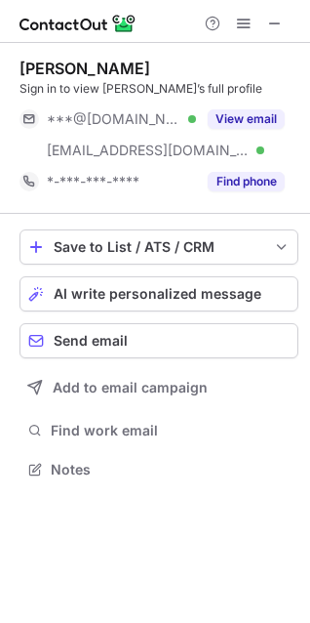
scroll to position [456, 310]
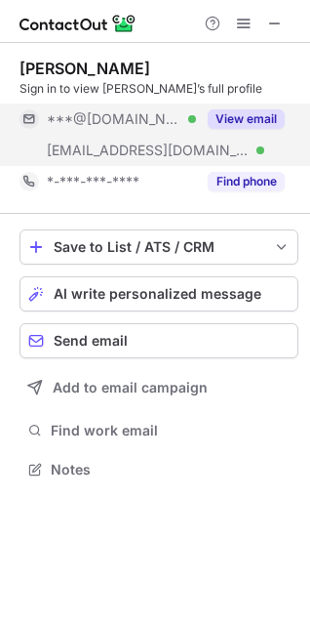
click at [261, 123] on button "View email" at bounding box center [246, 119] width 77 height 20
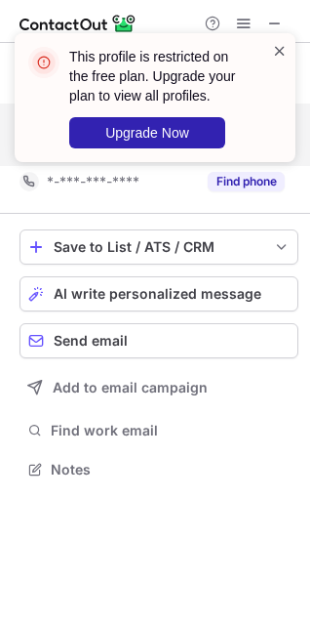
click at [282, 49] on span at bounding box center [280, 51] width 16 height 20
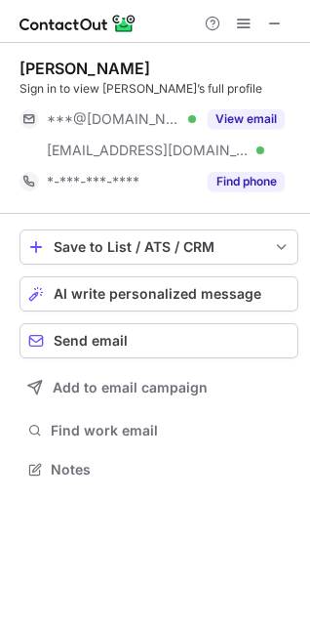
scroll to position [456, 310]
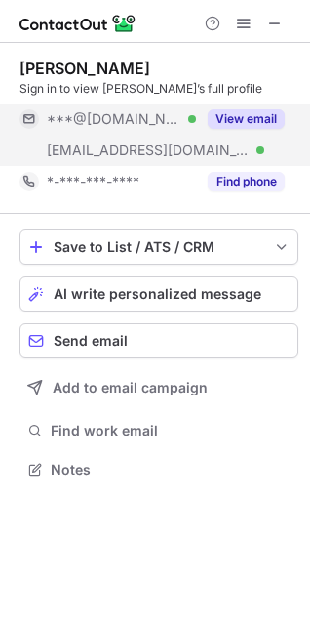
click at [225, 112] on button "View email" at bounding box center [246, 119] width 77 height 20
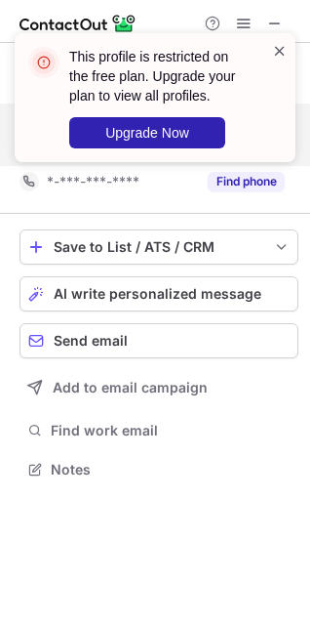
click at [277, 51] on span at bounding box center [280, 51] width 16 height 20
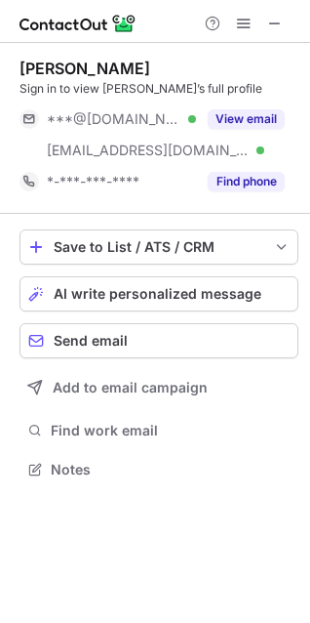
scroll to position [456, 310]
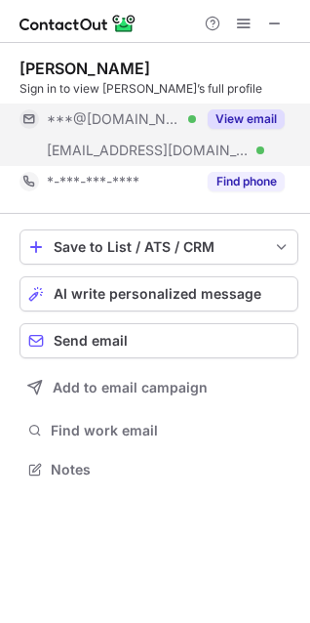
click at [240, 119] on button "View email" at bounding box center [246, 119] width 77 height 20
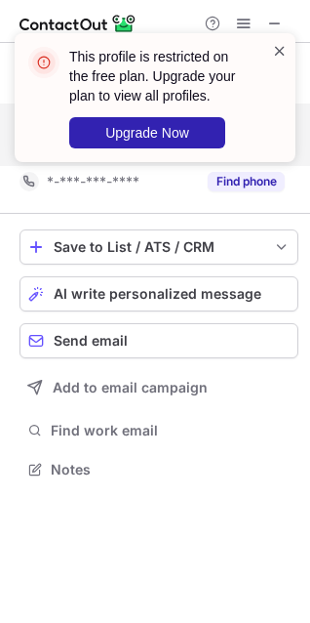
click at [284, 54] on span at bounding box center [280, 51] width 16 height 20
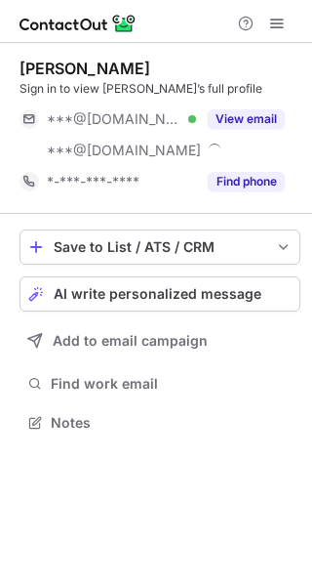
scroll to position [409, 312]
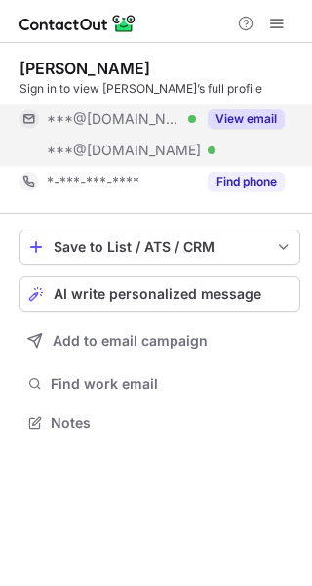
click at [269, 110] on button "View email" at bounding box center [246, 119] width 77 height 20
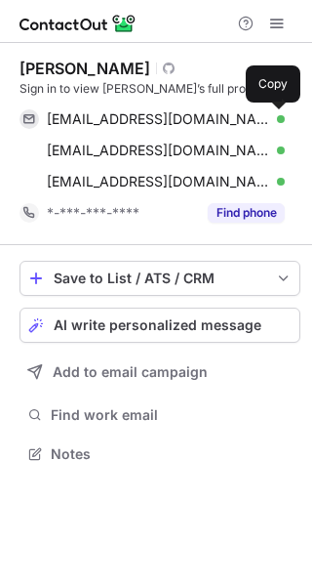
scroll to position [440, 312]
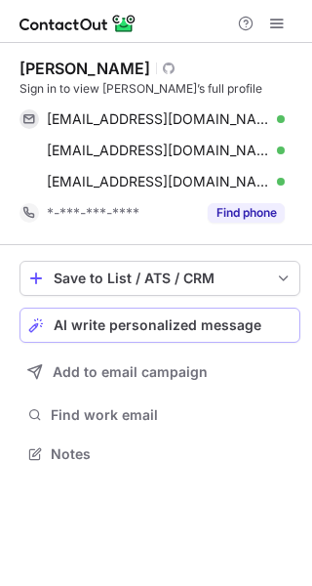
click at [185, 326] on span "AI write personalized message" at bounding box center [158, 325] width 208 height 16
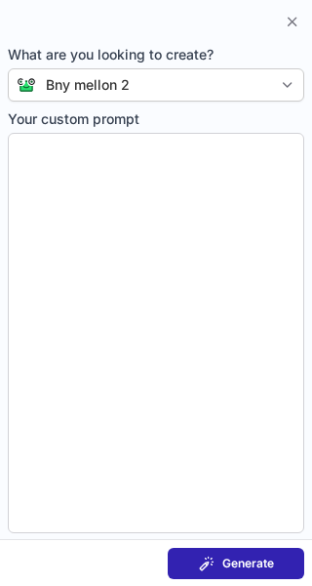
type textarea "**********"
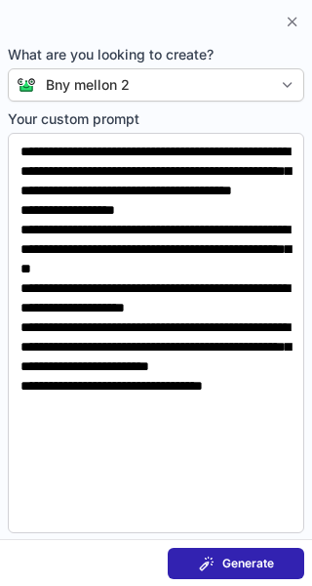
click at [236, 553] on button "Generate" at bounding box center [236, 563] width 137 height 31
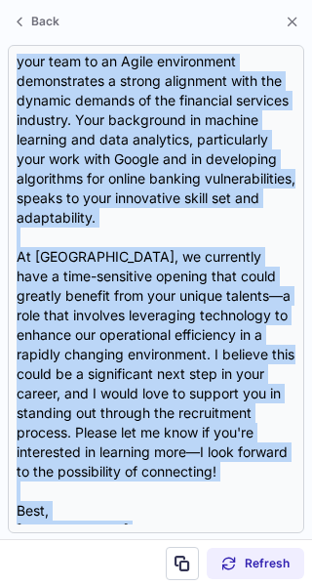
scroll to position [330, 0]
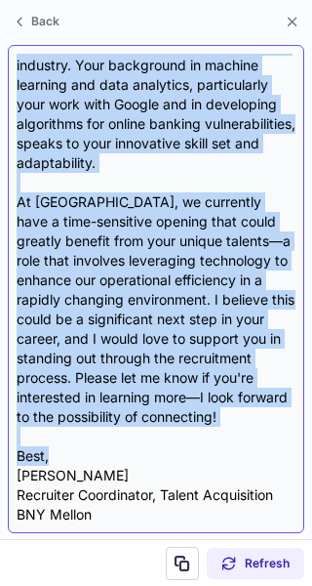
drag, startPoint x: 19, startPoint y: 140, endPoint x: 72, endPoint y: 447, distance: 312.1
click at [72, 447] on div "Subject: Exciting Opportunity at BNY Mellon Body: Hi Kailyn, I came across your…" at bounding box center [156, 289] width 279 height 470
copy div "Hi Kailyn, I came across your profile and was truly impressed by your diverse e…"
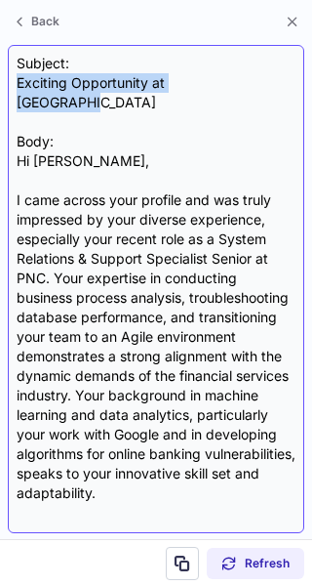
drag, startPoint x: 248, startPoint y: 75, endPoint x: 17, endPoint y: 88, distance: 231.7
click at [17, 88] on div "Subject: Exciting Opportunity at BNY Mellon Body: Hi Kailyn, I came across your…" at bounding box center [156, 289] width 279 height 470
copy div "Exciting Opportunity at BNY Mellon"
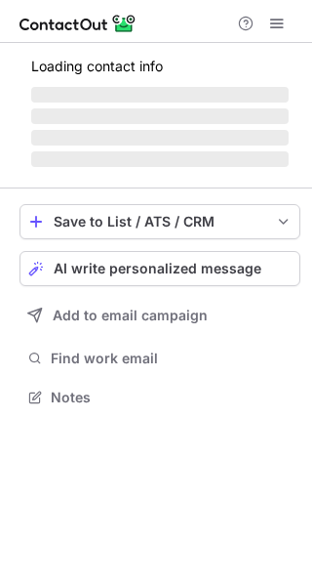
scroll to position [384, 312]
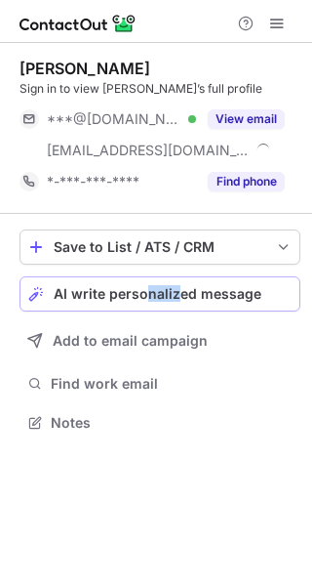
drag, startPoint x: 175, startPoint y: 287, endPoint x: 144, endPoint y: 293, distance: 30.8
click at [144, 293] on div "Save to List / ATS / CRM List Select Lever Connect Greenhouse Connect Salesforc…" at bounding box center [160, 333] width 281 height 238
click at [159, 292] on span "AI write personalized message" at bounding box center [158, 294] width 208 height 16
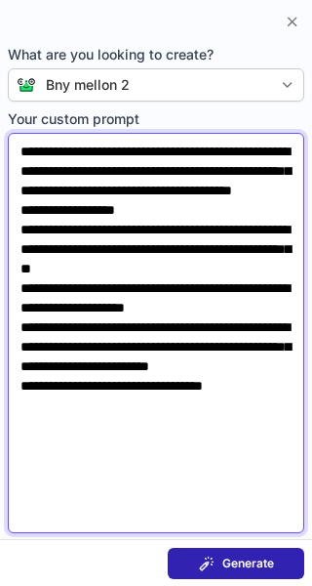
drag, startPoint x: 22, startPoint y: 145, endPoint x: 270, endPoint y: 436, distance: 382.2
click at [270, 436] on textarea "**********" at bounding box center [156, 333] width 297 height 400
